Goal: Information Seeking & Learning: Learn about a topic

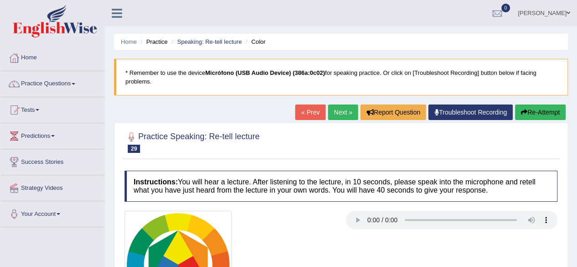
click at [407, 181] on h4 "Instructions: You will hear a lecture. After listening to the lecture, in 10 se…" at bounding box center [340, 186] width 433 height 31
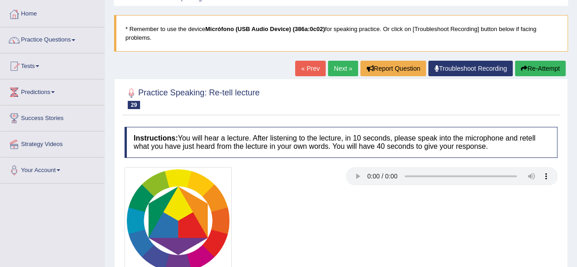
scroll to position [37, 0]
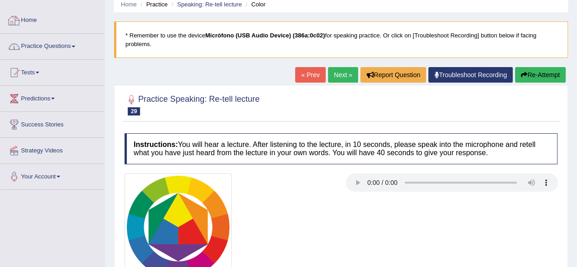
click at [69, 52] on link "Practice Questions" at bounding box center [52, 45] width 104 height 23
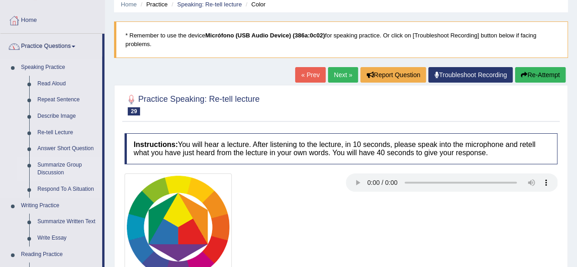
click at [58, 167] on link "Summarize Group Discussion" at bounding box center [67, 169] width 69 height 24
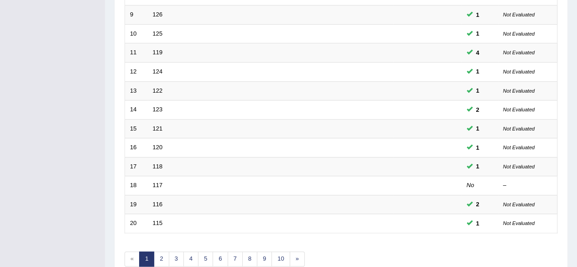
scroll to position [332, 0]
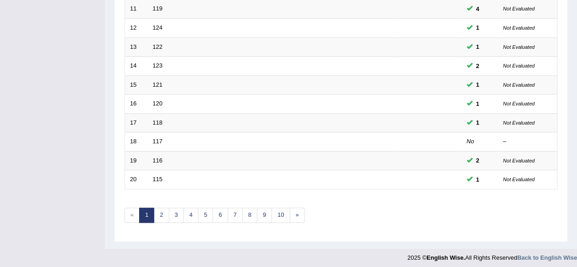
click at [162, 208] on link "2" at bounding box center [161, 214] width 15 height 15
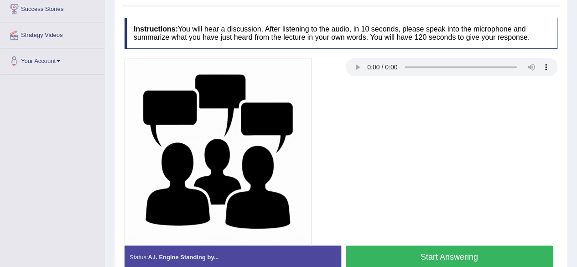
scroll to position [170, 0]
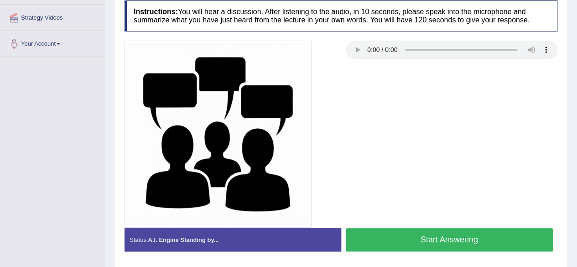
click at [446, 236] on button "Start Answering" at bounding box center [449, 239] width 207 height 23
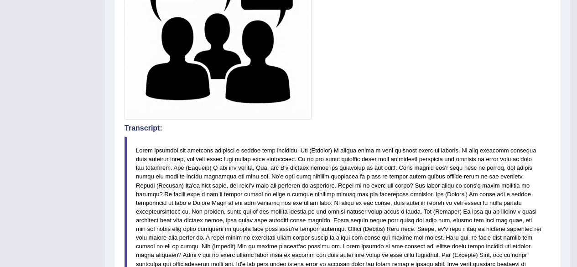
scroll to position [66, 0]
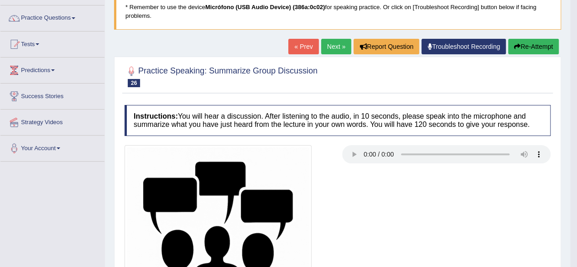
click at [537, 45] on button "Re-Attempt" at bounding box center [533, 47] width 51 height 16
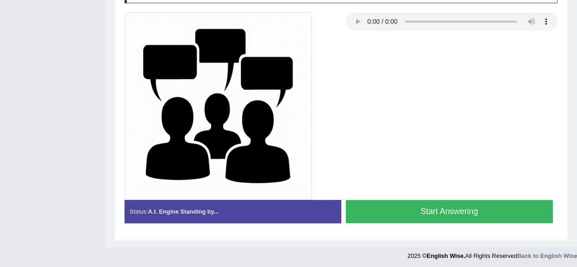
click at [461, 211] on button "Start Answering" at bounding box center [449, 211] width 207 height 23
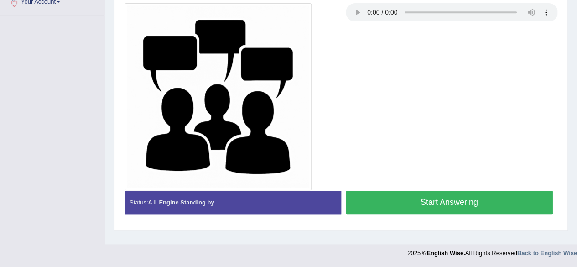
scroll to position [203, 0]
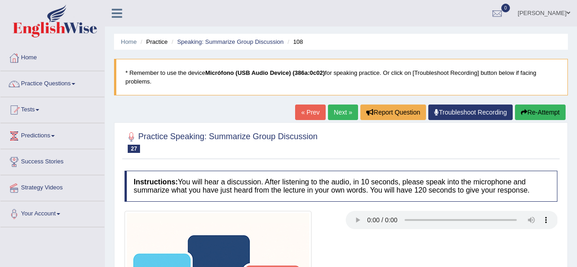
scroll to position [212, 0]
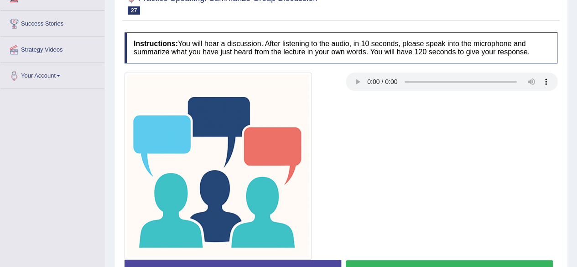
scroll to position [206, 0]
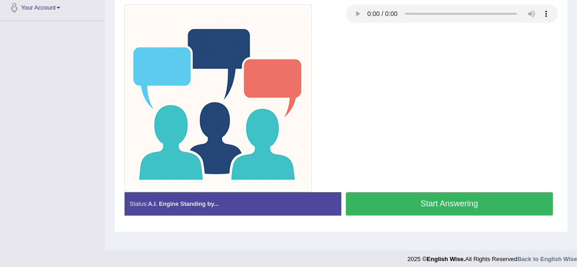
click at [446, 206] on button "Start Answering" at bounding box center [449, 203] width 207 height 23
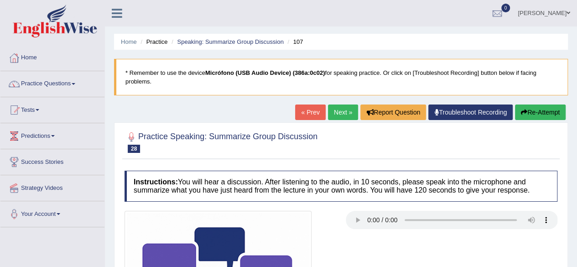
click at [347, 109] on link "Next »" at bounding box center [343, 112] width 30 height 16
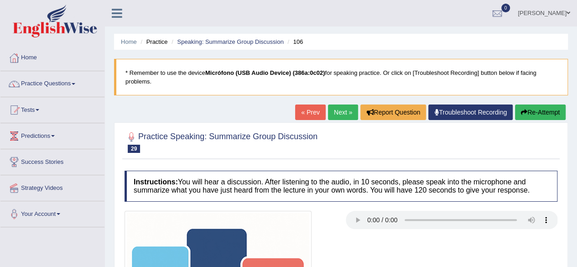
click at [339, 116] on link "Next »" at bounding box center [343, 112] width 30 height 16
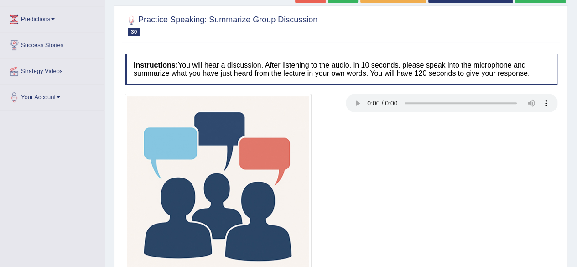
scroll to position [212, 0]
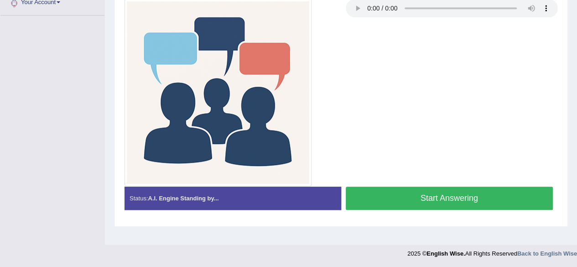
click at [466, 199] on button "Start Answering" at bounding box center [449, 198] width 207 height 23
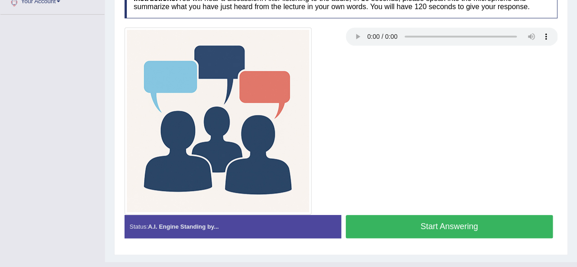
scroll to position [226, 0]
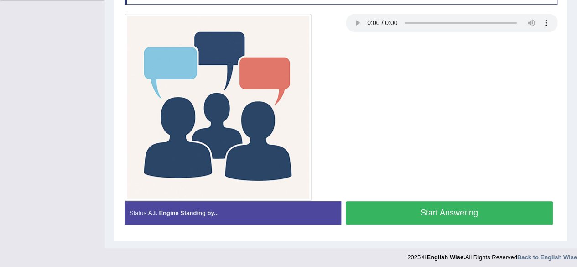
click at [434, 218] on button "Start Answering" at bounding box center [449, 212] width 207 height 23
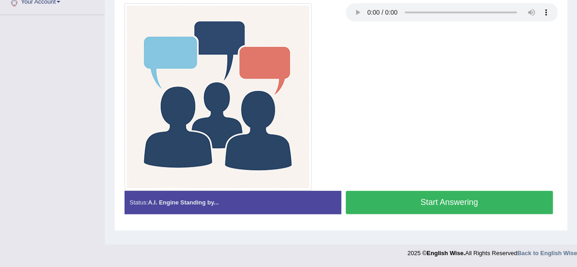
scroll to position [202, 0]
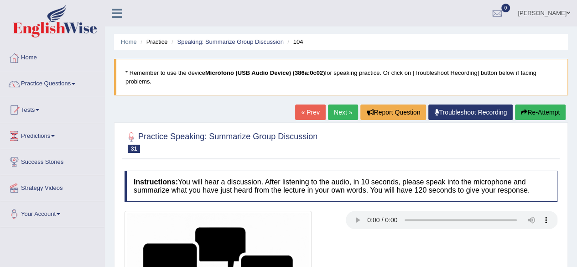
click at [331, 107] on link "Next »" at bounding box center [343, 112] width 30 height 16
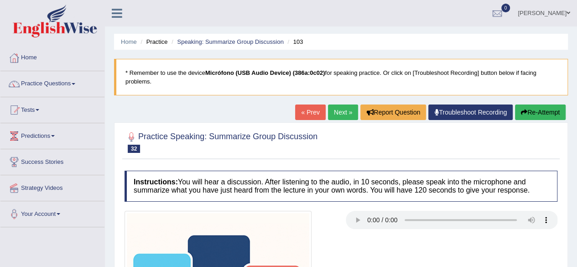
click at [301, 113] on link "« Prev" at bounding box center [310, 112] width 30 height 16
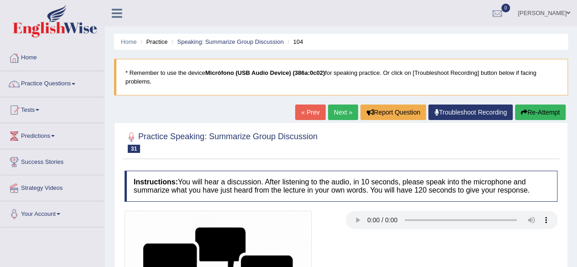
scroll to position [212, 0]
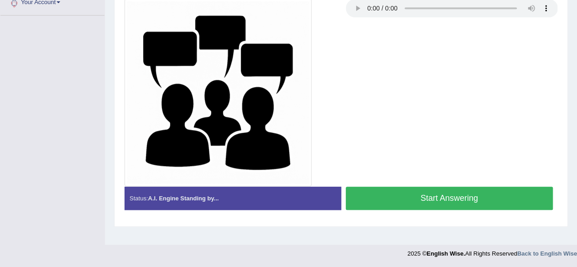
click at [479, 187] on button "Start Answering" at bounding box center [449, 198] width 207 height 23
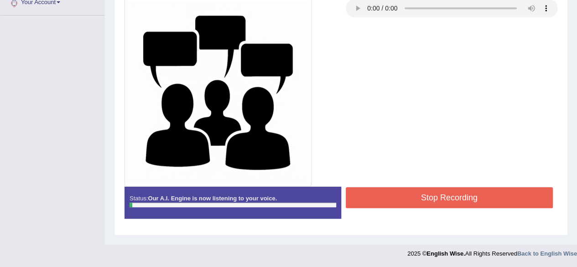
click at [432, 189] on button "Stop Recording" at bounding box center [449, 197] width 207 height 21
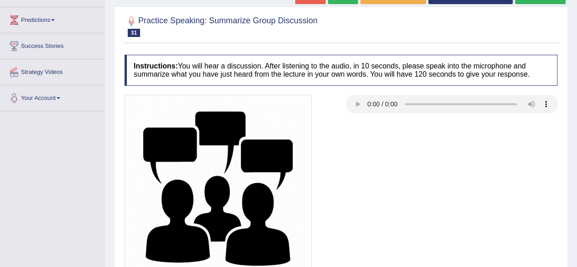
scroll to position [97, 0]
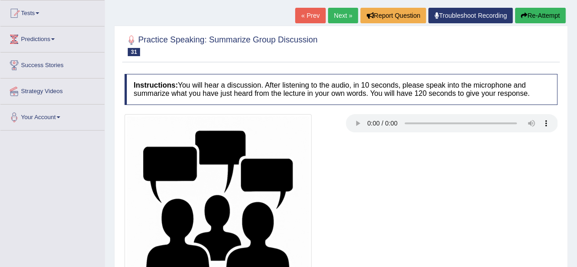
click at [534, 11] on button "Re-Attempt" at bounding box center [540, 16] width 51 height 16
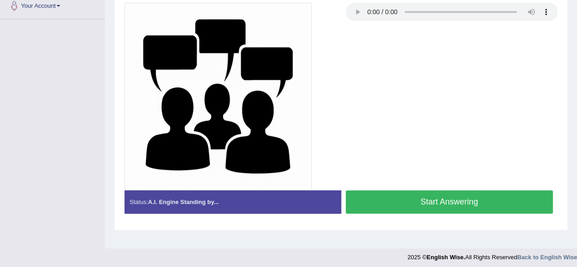
scroll to position [212, 0]
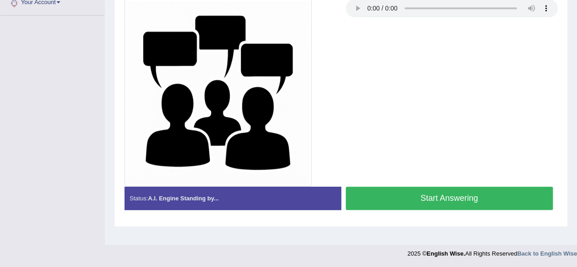
click at [464, 201] on button "Start Answering" at bounding box center [449, 198] width 207 height 23
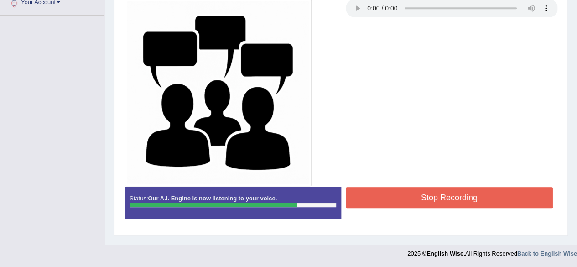
click at [464, 201] on button "Stop Recording" at bounding box center [449, 197] width 207 height 21
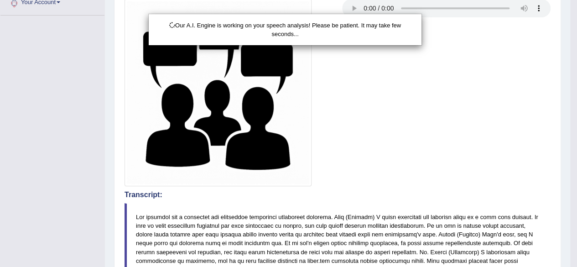
scroll to position [211, 0]
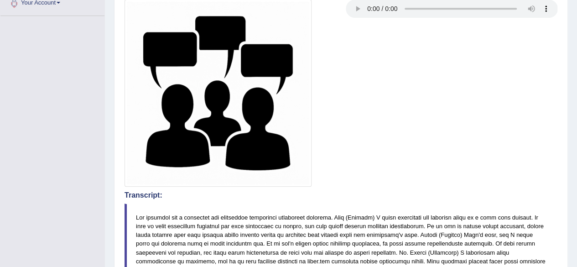
drag, startPoint x: 582, startPoint y: 120, endPoint x: 583, endPoint y: 153, distance: 32.8
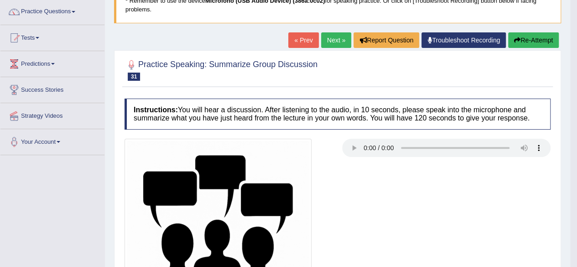
scroll to position [67, 0]
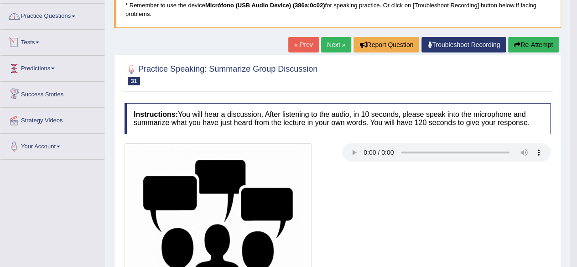
click at [70, 25] on link "Practice Questions" at bounding box center [52, 15] width 104 height 23
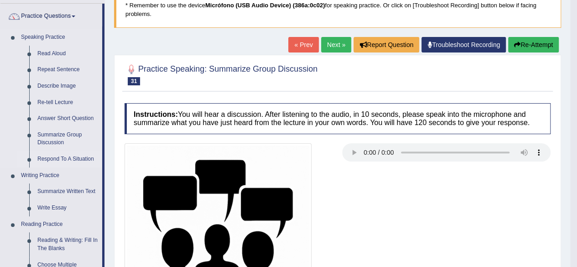
click at [74, 153] on link "Respond To A Situation" at bounding box center [67, 159] width 69 height 16
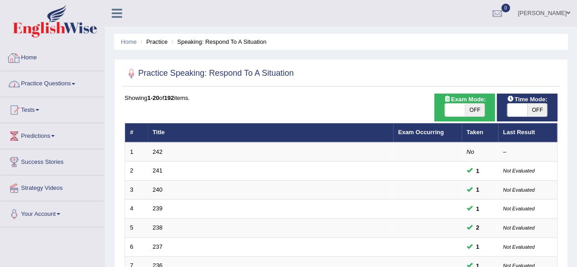
click at [83, 80] on link "Practice Questions" at bounding box center [52, 82] width 104 height 23
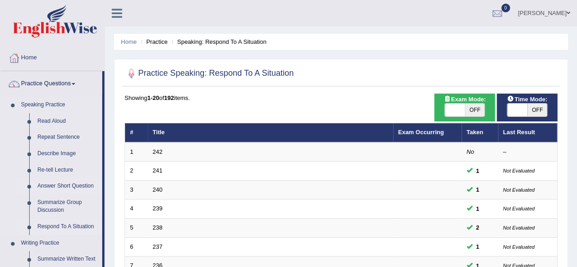
drag, startPoint x: 104, startPoint y: 164, endPoint x: 104, endPoint y: 179, distance: 14.6
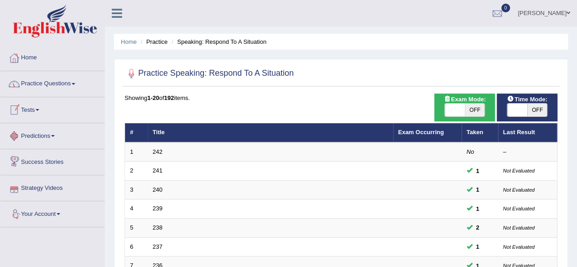
click at [64, 89] on link "Practice Questions" at bounding box center [52, 82] width 104 height 23
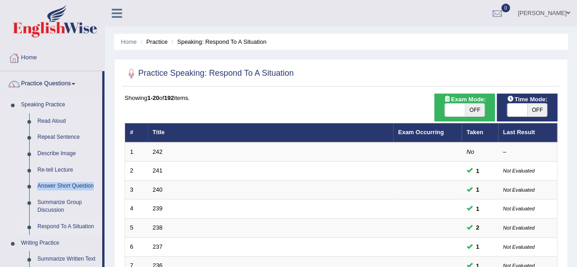
click at [68, 228] on link "Respond To A Situation" at bounding box center [67, 226] width 69 height 16
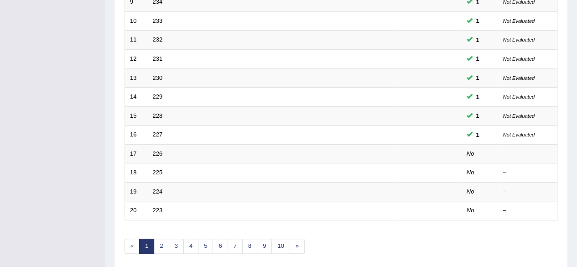
scroll to position [302, 0]
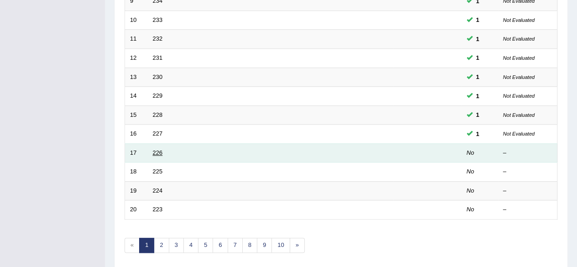
click at [157, 150] on link "226" at bounding box center [158, 152] width 10 height 7
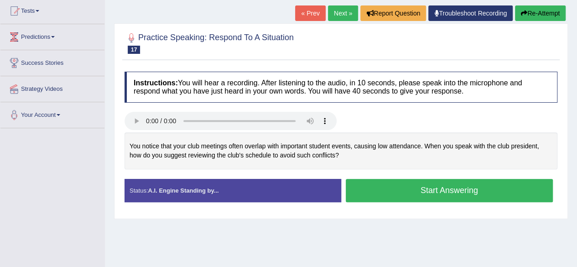
scroll to position [95, 0]
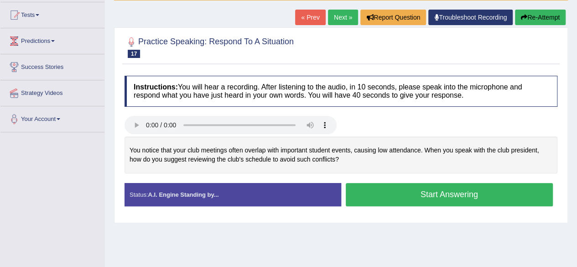
click at [375, 197] on button "Start Answering" at bounding box center [449, 194] width 207 height 23
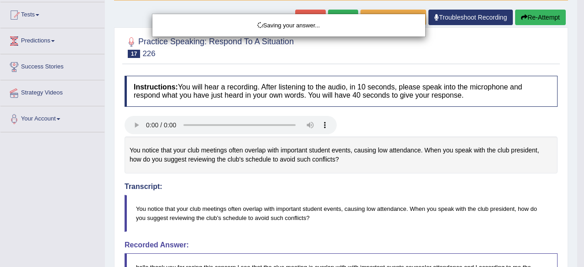
drag, startPoint x: 583, startPoint y: 143, endPoint x: 583, endPoint y: 153, distance: 9.6
click at [576, 153] on div "Saving your answer..." at bounding box center [292, 133] width 584 height 267
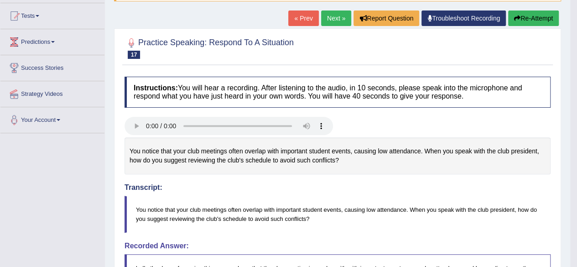
scroll to position [0, 0]
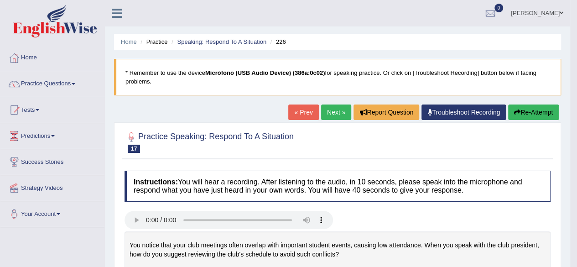
drag, startPoint x: 580, startPoint y: 110, endPoint x: 583, endPoint y: 67, distance: 43.0
click at [576, 67] on html "Toggle navigation Home Practice Questions Speaking Practice Read Aloud Repeat S…" at bounding box center [288, 133] width 577 height 267
click at [327, 113] on link "Next »" at bounding box center [336, 112] width 30 height 16
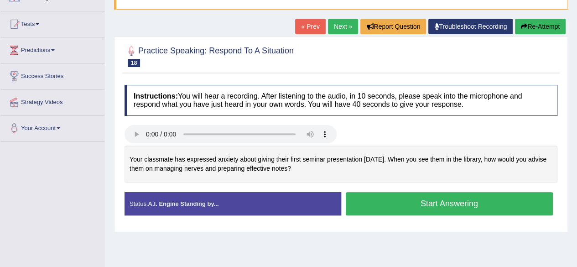
click at [464, 201] on button "Start Answering" at bounding box center [449, 203] width 207 height 23
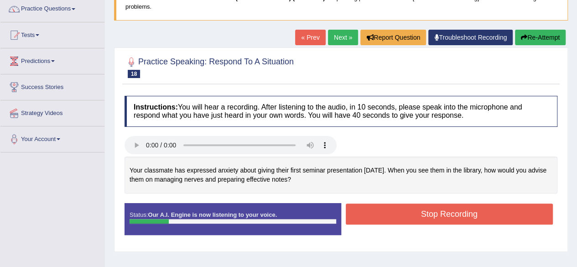
scroll to position [76, 0]
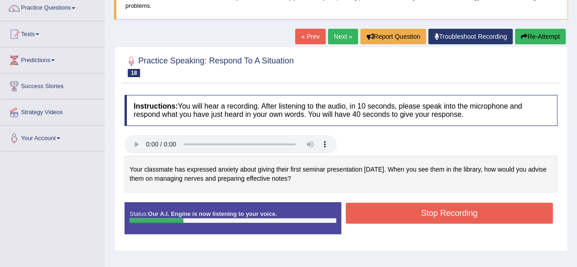
click at [556, 145] on div at bounding box center [341, 145] width 442 height 21
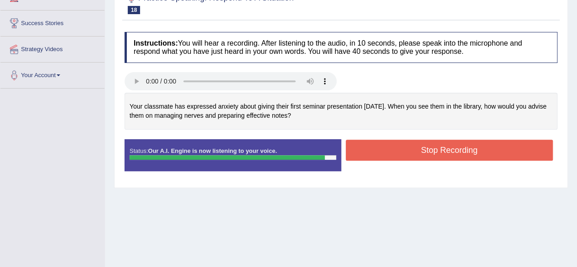
scroll to position [144, 0]
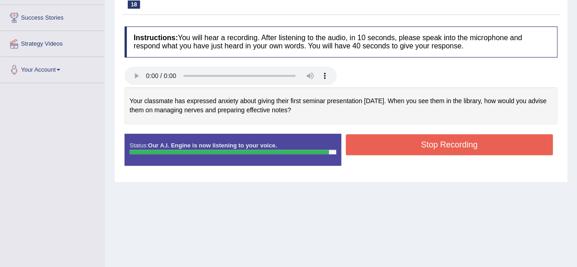
click at [498, 139] on button "Stop Recording" at bounding box center [449, 144] width 207 height 21
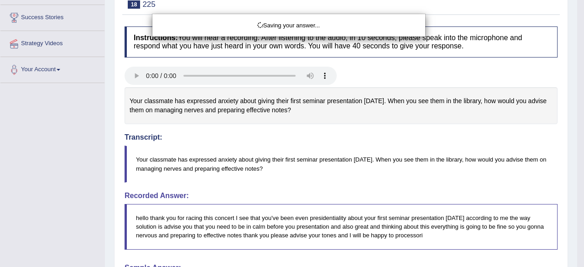
drag, startPoint x: 583, startPoint y: 135, endPoint x: 581, endPoint y: 142, distance: 6.6
click at [576, 171] on div "Saving your answer..." at bounding box center [292, 133] width 584 height 267
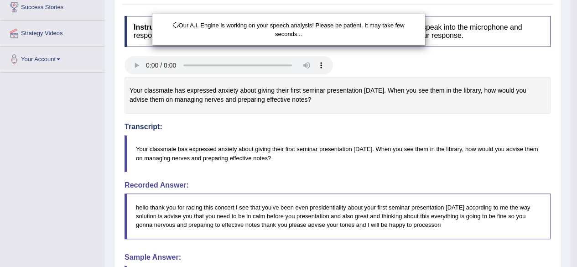
scroll to position [158, 0]
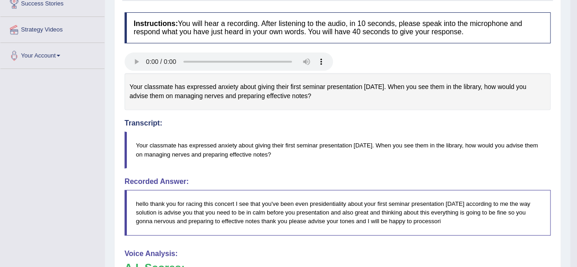
drag, startPoint x: 579, startPoint y: 127, endPoint x: 580, endPoint y: 147, distance: 20.5
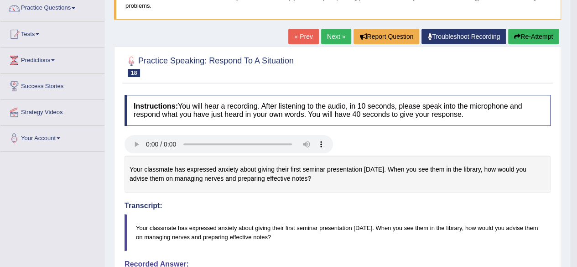
scroll to position [0, 0]
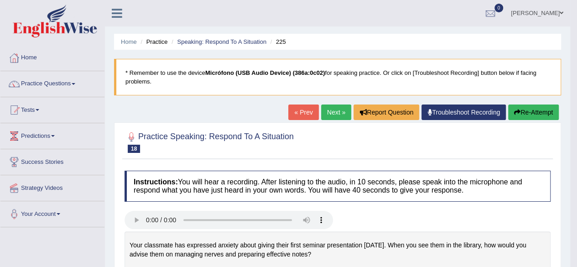
click at [335, 109] on link "Next »" at bounding box center [336, 112] width 30 height 16
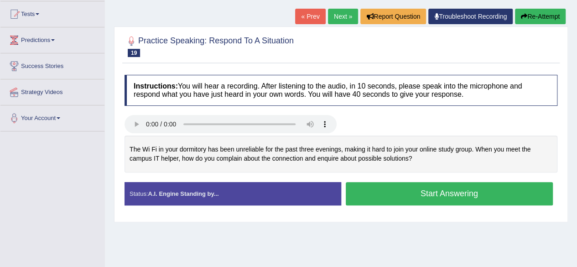
scroll to position [104, 0]
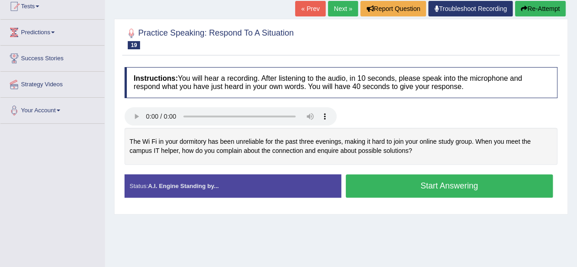
click at [576, 159] on html "Toggle navigation Home Practice Questions Speaking Practice Read Aloud Repeat S…" at bounding box center [288, 29] width 577 height 267
click at [435, 184] on button "Start Answering" at bounding box center [449, 185] width 207 height 23
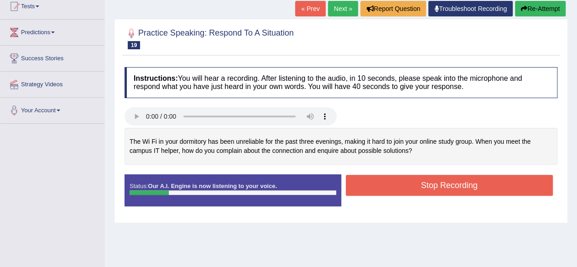
drag, startPoint x: 269, startPoint y: 146, endPoint x: 283, endPoint y: 147, distance: 14.2
click at [283, 147] on div "The Wi Fi in your dormitory has been unreliable for the past three evenings, ma…" at bounding box center [340, 146] width 433 height 37
click at [296, 193] on div at bounding box center [233, 192] width 207 height 5
click at [441, 186] on button "Stop Recording" at bounding box center [449, 185] width 207 height 21
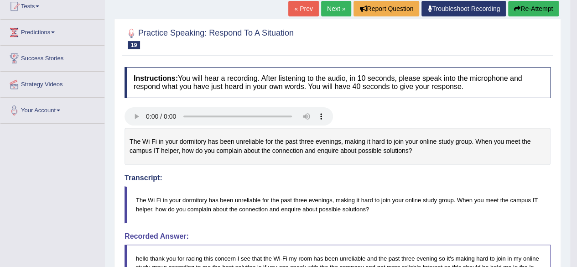
drag, startPoint x: 582, startPoint y: 150, endPoint x: 583, endPoint y: 189, distance: 38.8
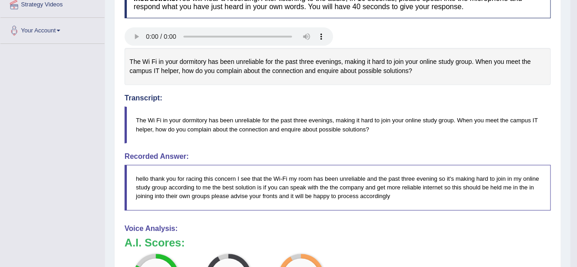
scroll to position [37, 0]
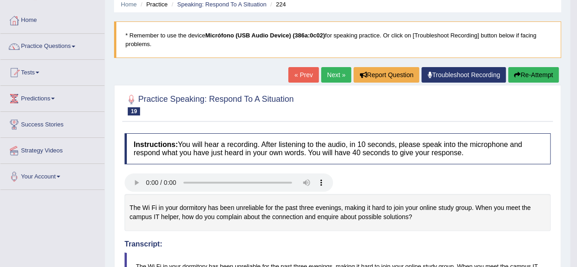
click at [331, 69] on link "Next »" at bounding box center [336, 75] width 30 height 16
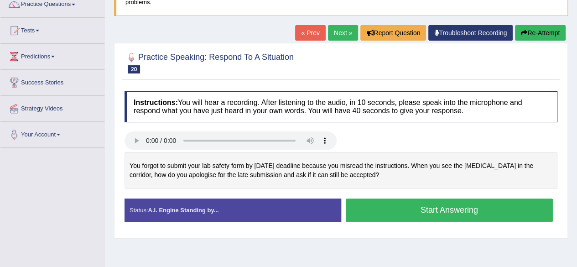
scroll to position [88, 0]
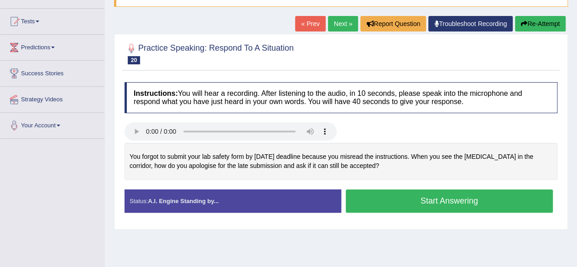
click at [402, 192] on button "Start Answering" at bounding box center [449, 200] width 207 height 23
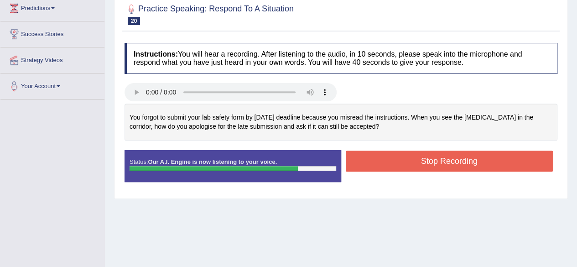
scroll to position [134, 0]
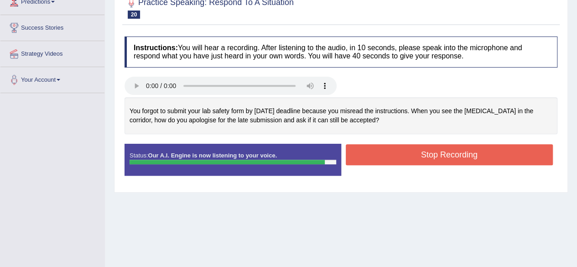
click at [509, 152] on button "Stop Recording" at bounding box center [449, 154] width 207 height 21
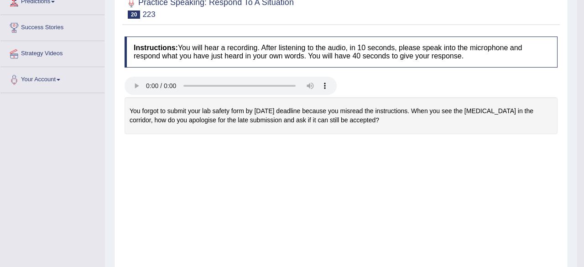
drag, startPoint x: 583, startPoint y: 135, endPoint x: 583, endPoint y: 166, distance: 30.6
click at [0, 0] on div "Saving your answer..." at bounding box center [0, 0] width 0 height 0
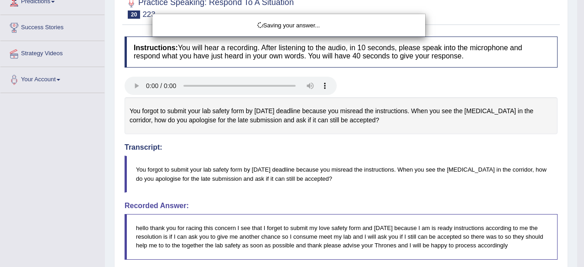
drag, startPoint x: 583, startPoint y: 166, endPoint x: 583, endPoint y: 207, distance: 42.0
click at [576, 207] on div "Saving your answer..." at bounding box center [292, 133] width 584 height 267
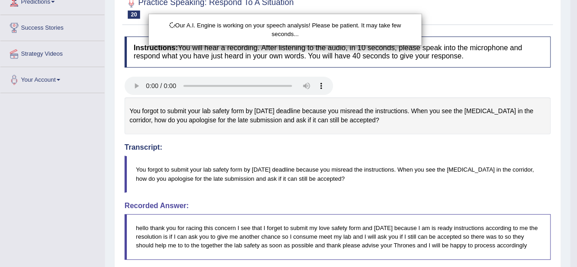
drag, startPoint x: 579, startPoint y: 123, endPoint x: 583, endPoint y: 159, distance: 35.9
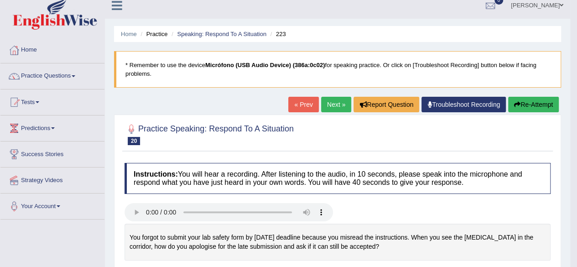
scroll to position [6, 0]
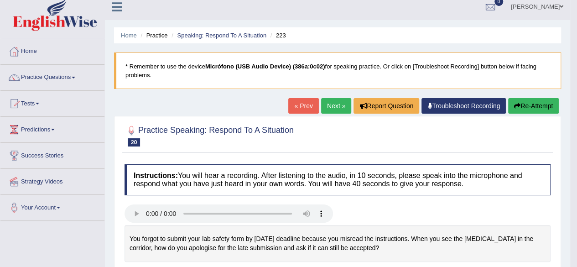
click at [337, 109] on link "Next »" at bounding box center [336, 106] width 30 height 16
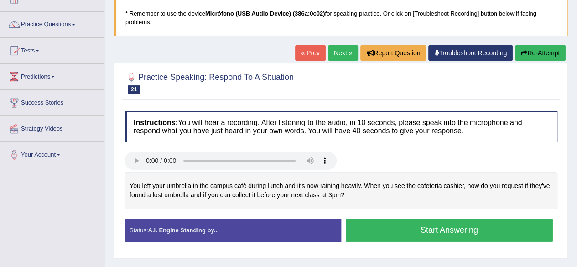
click at [576, 131] on html "Toggle navigation Home Practice Questions Speaking Practice Read Aloud Repeat S…" at bounding box center [288, 74] width 577 height 267
click at [388, 233] on button "Start Answering" at bounding box center [449, 229] width 207 height 23
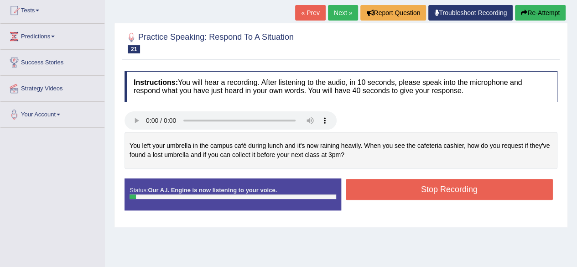
scroll to position [106, 0]
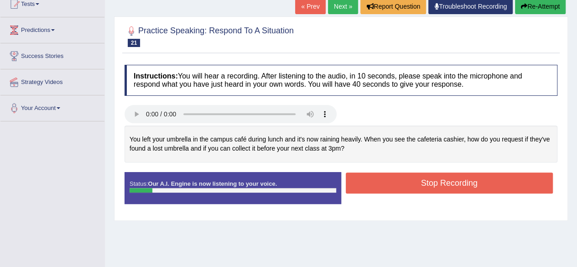
click at [486, 175] on button "Stop Recording" at bounding box center [449, 182] width 207 height 21
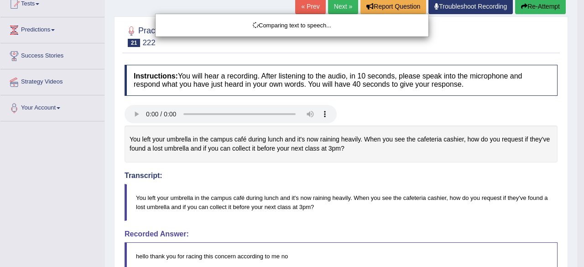
click at [526, 7] on div "Comparing text to speech..." at bounding box center [292, 133] width 584 height 267
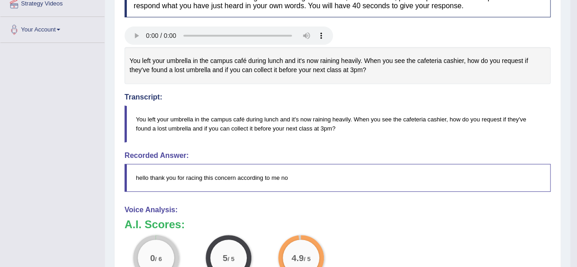
scroll to position [0, 0]
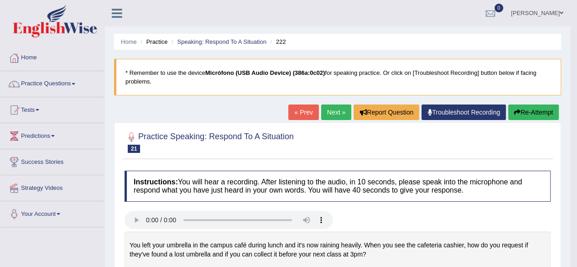
click at [529, 107] on button "Re-Attempt" at bounding box center [533, 112] width 51 height 16
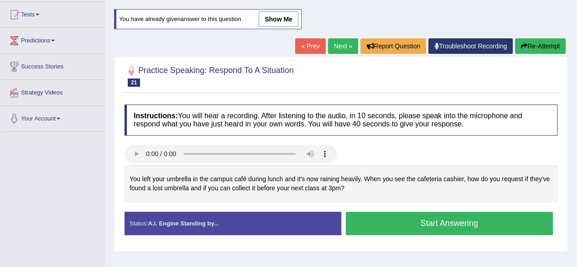
scroll to position [122, 0]
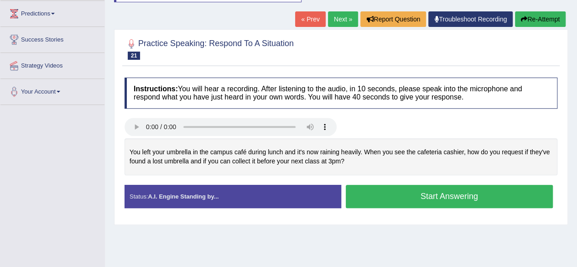
click at [436, 191] on button "Start Answering" at bounding box center [449, 196] width 207 height 23
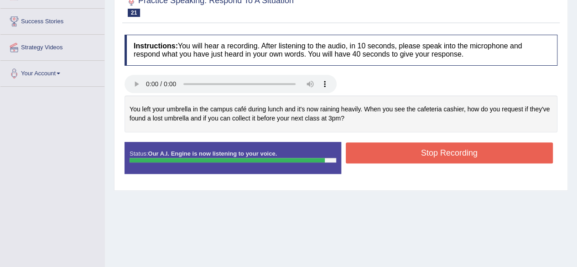
scroll to position [143, 0]
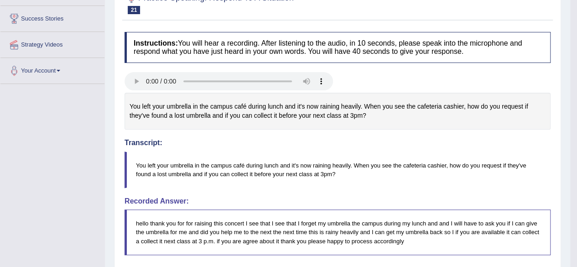
drag, startPoint x: 583, startPoint y: 143, endPoint x: 576, endPoint y: 161, distance: 19.8
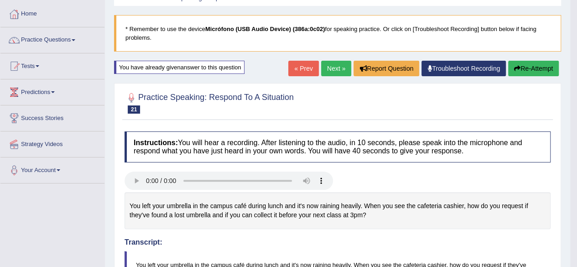
scroll to position [18, 0]
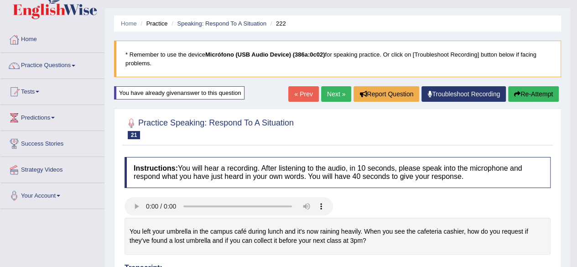
click at [336, 101] on link "Next »" at bounding box center [336, 94] width 30 height 16
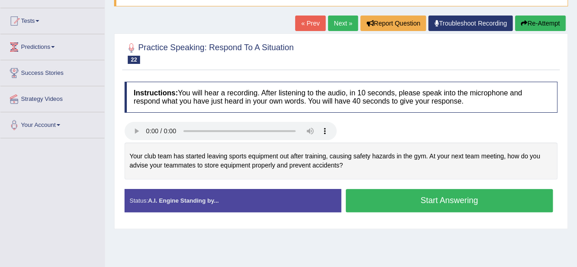
scroll to position [89, 0]
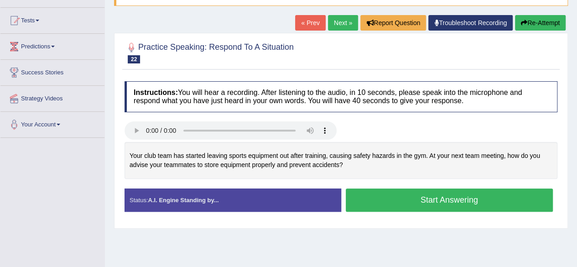
click at [394, 196] on button "Start Answering" at bounding box center [449, 199] width 207 height 23
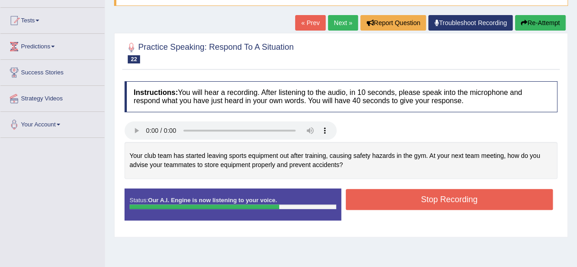
drag, startPoint x: 316, startPoint y: 187, endPoint x: 321, endPoint y: 178, distance: 10.9
click at [321, 178] on div "Instructions: You will hear a recording. After listening to the audio, in 10 se…" at bounding box center [340, 155] width 437 height 156
click at [395, 195] on button "Stop Recording" at bounding box center [449, 199] width 207 height 21
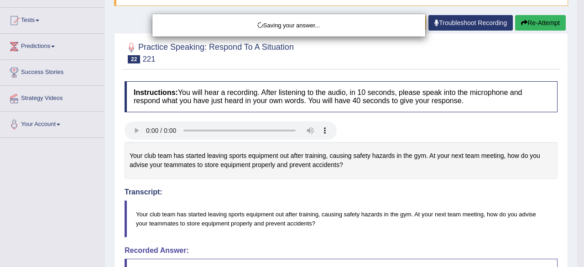
drag, startPoint x: 583, startPoint y: 106, endPoint x: 583, endPoint y: 136, distance: 30.1
click at [576, 131] on div "Saving your answer..." at bounding box center [292, 133] width 584 height 267
drag, startPoint x: 583, startPoint y: 136, endPoint x: 583, endPoint y: 146, distance: 10.0
click at [576, 146] on div "Saving your answer..." at bounding box center [292, 133] width 584 height 267
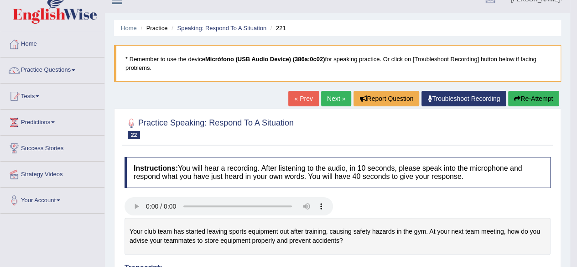
scroll to position [5, 0]
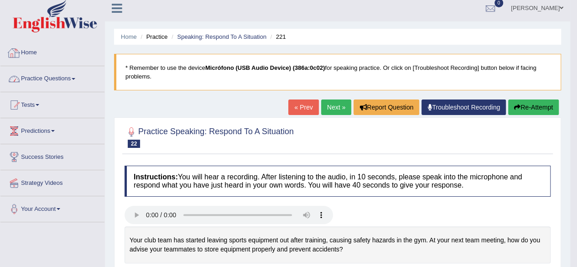
click at [74, 84] on link "Practice Questions" at bounding box center [52, 77] width 104 height 23
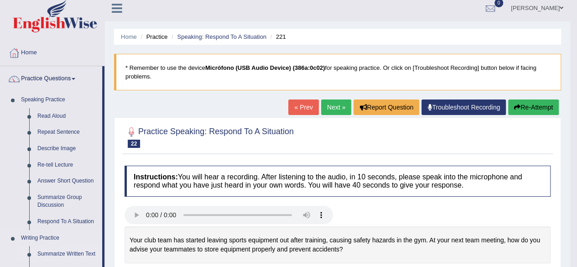
click at [54, 251] on link "Summarize Written Text" at bounding box center [67, 254] width 69 height 16
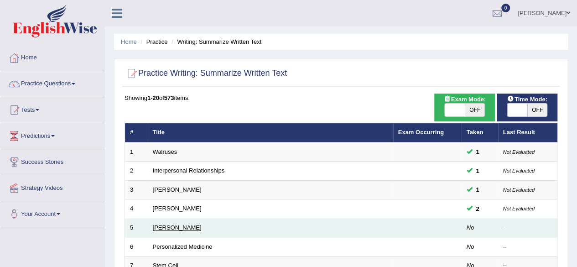
click at [168, 228] on link "[PERSON_NAME]" at bounding box center [177, 227] width 49 height 7
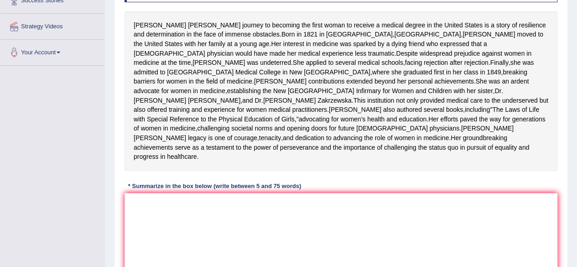
scroll to position [163, 0]
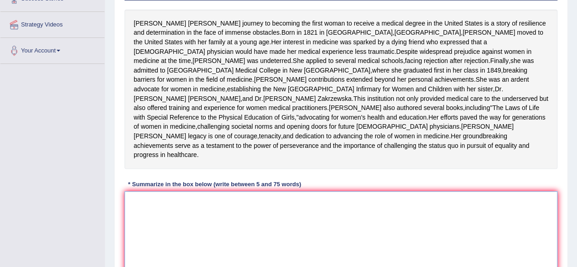
click at [230, 260] on textarea at bounding box center [340, 235] width 433 height 88
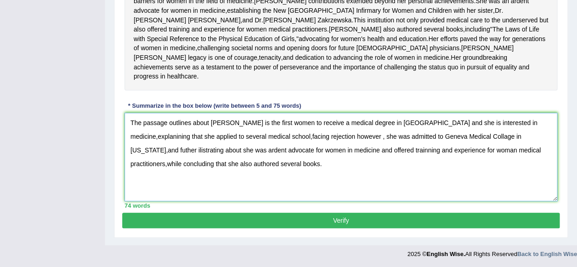
scroll to position [287, 0]
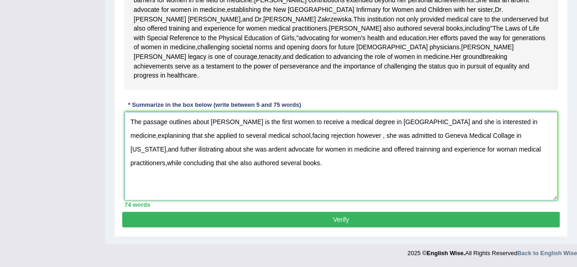
type textarea "The passage outlines about [PERSON_NAME] is the first women to receive a medica…"
click at [420, 219] on button "Verify" at bounding box center [340, 220] width 437 height 16
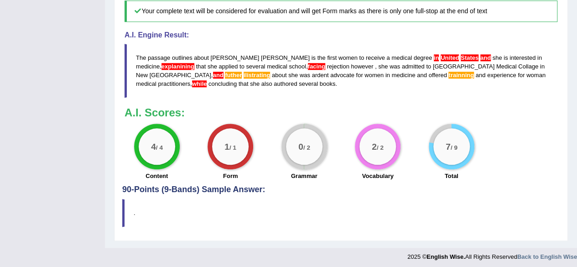
scroll to position [490, 0]
